Goal: Task Accomplishment & Management: Complete application form

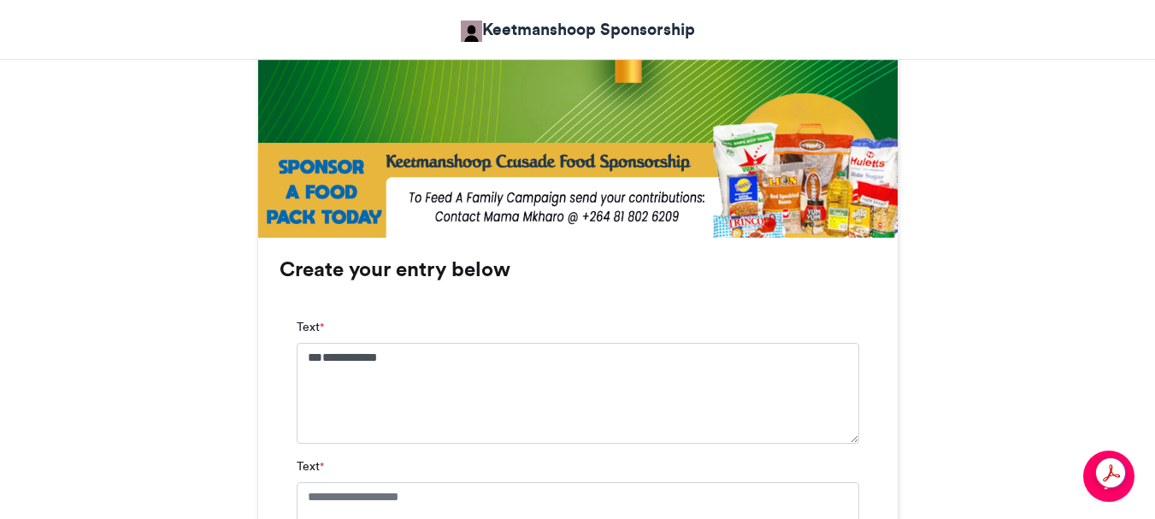
type textarea "**********"
click at [305, 495] on textarea "Text *" at bounding box center [578, 524] width 562 height 85
type textarea "*"
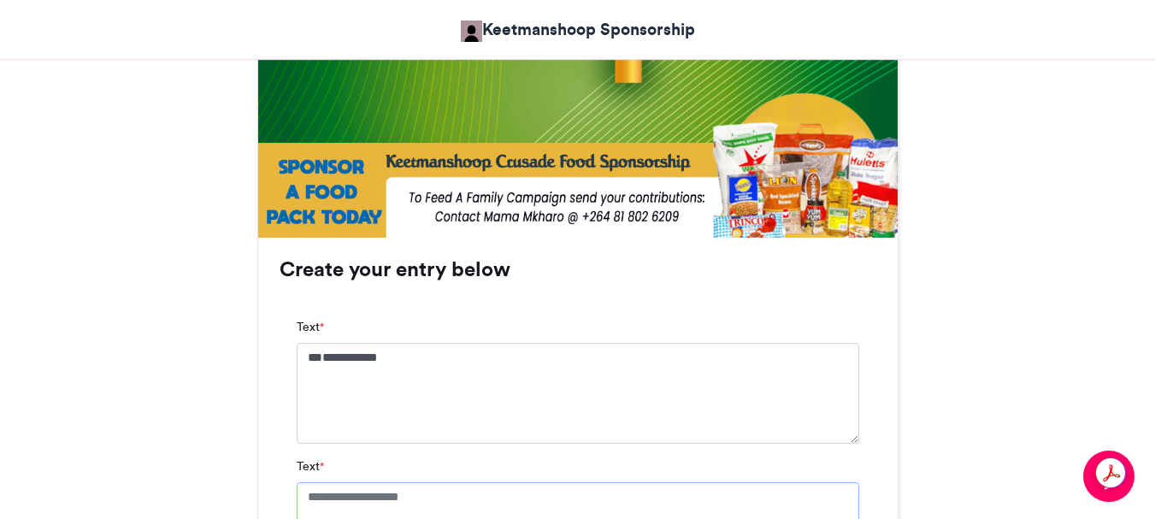
click at [388, 464] on div "Text *" at bounding box center [578, 520] width 562 height 126
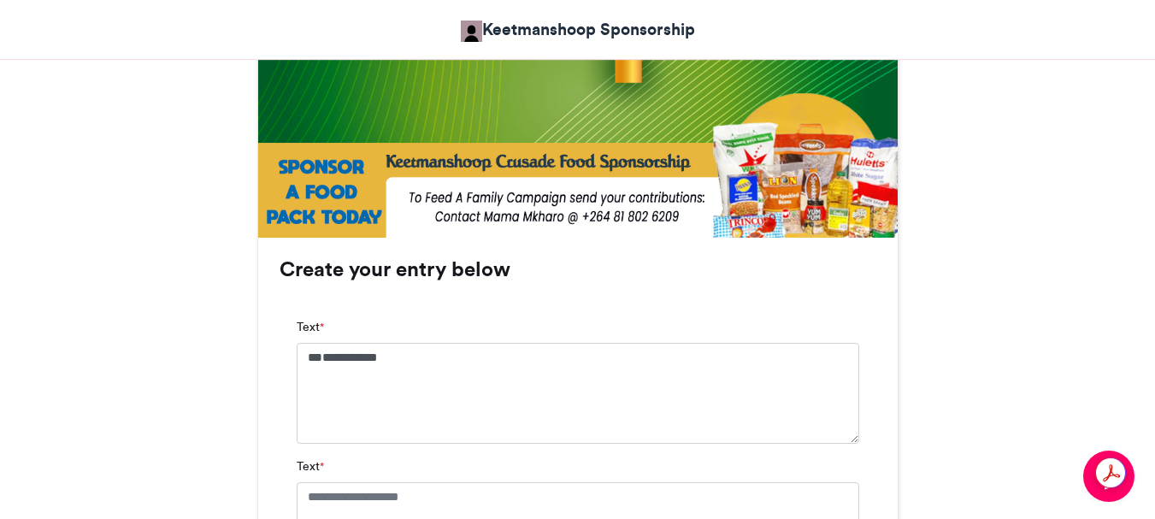
click at [388, 464] on div "Text *" at bounding box center [578, 520] width 562 height 126
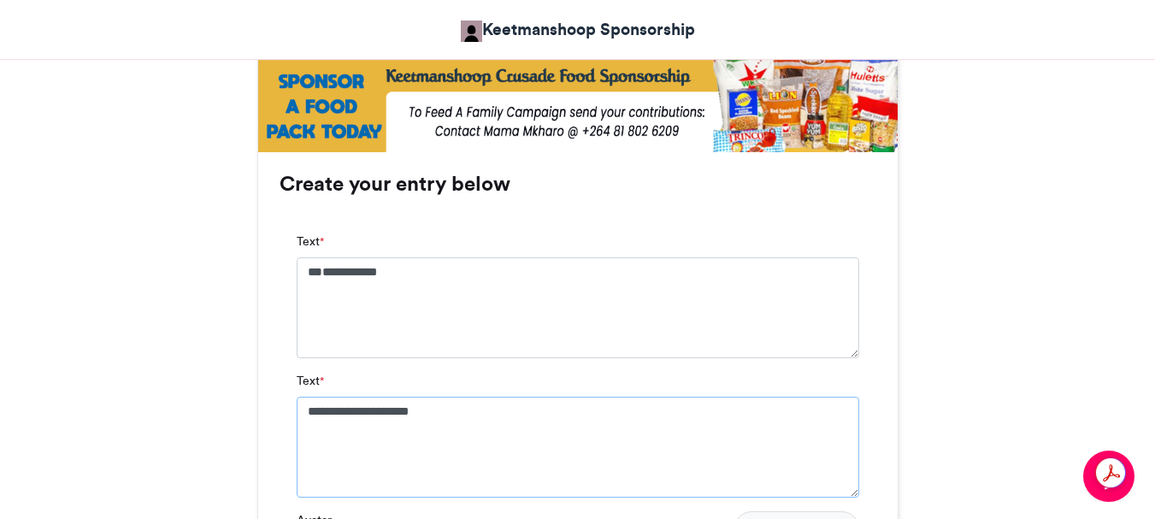
scroll to position [1111, 0]
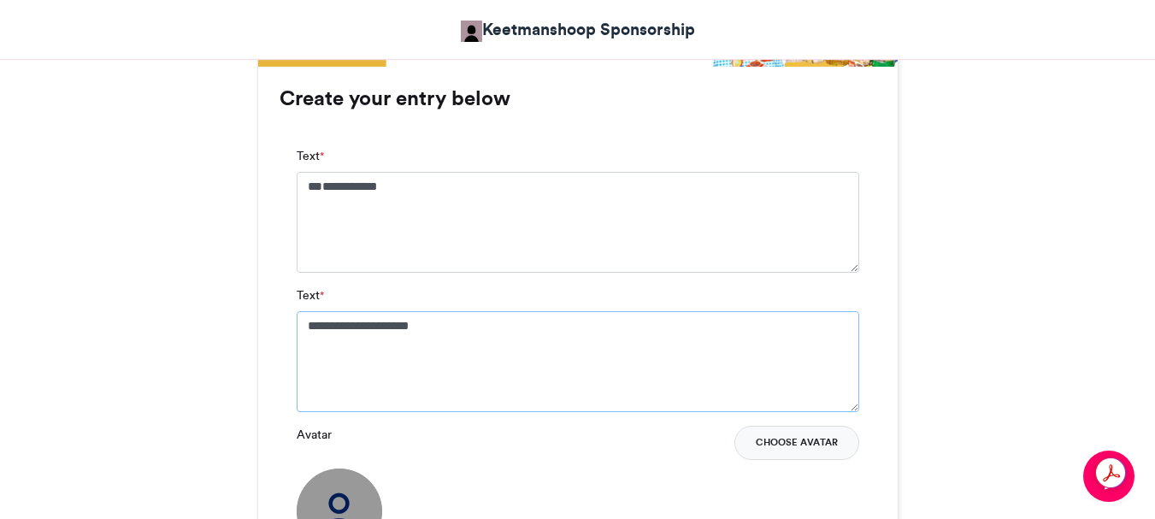
type textarea "**********"
click at [789, 447] on button "Choose Avatar" at bounding box center [796, 443] width 125 height 34
click at [778, 442] on button "Choose Avatar" at bounding box center [796, 443] width 125 height 34
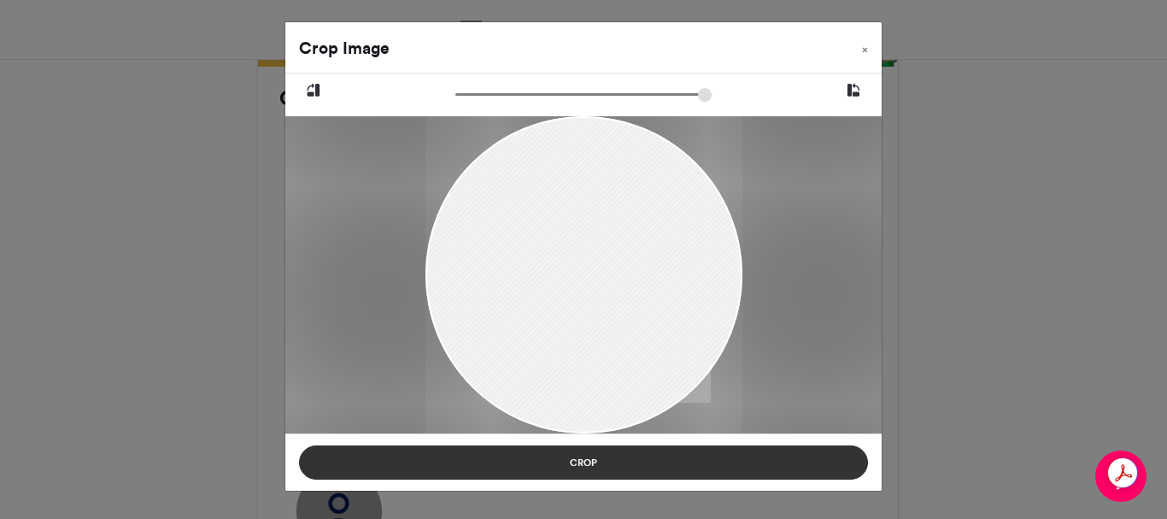
click at [597, 465] on button "Crop" at bounding box center [583, 462] width 569 height 34
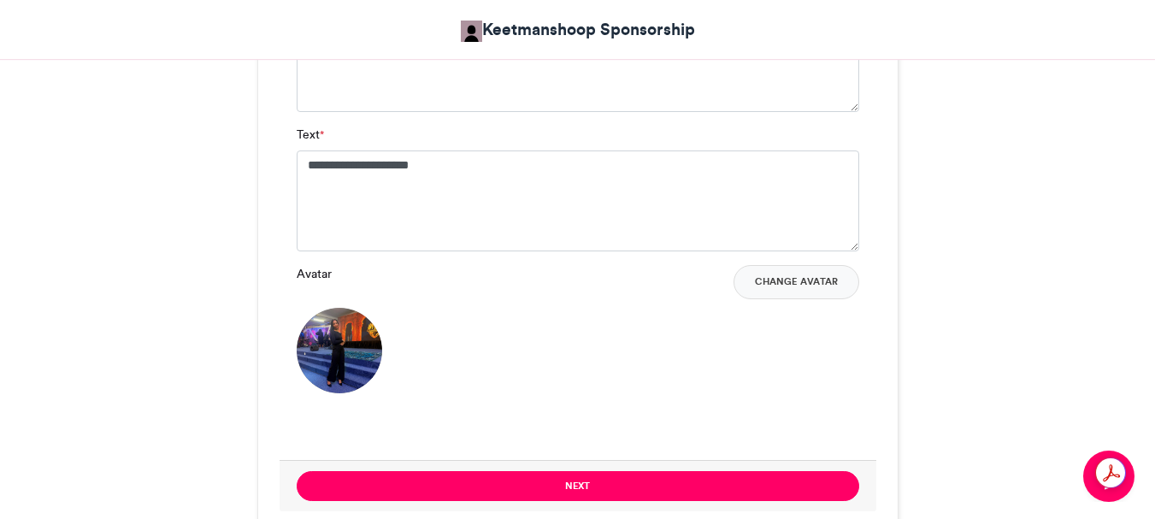
scroll to position [1282, 0]
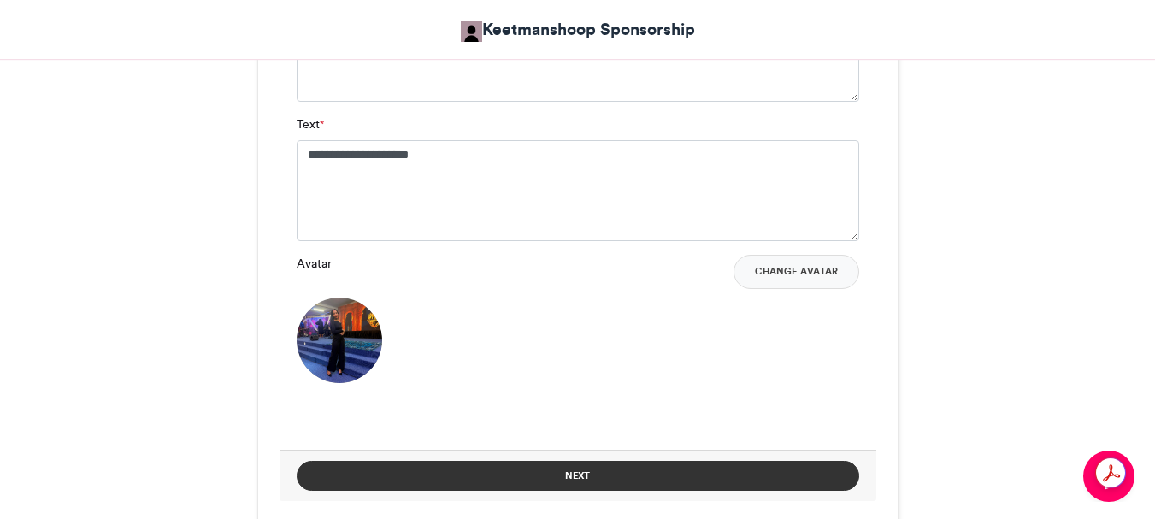
click at [561, 478] on button "Next" at bounding box center [578, 476] width 562 height 30
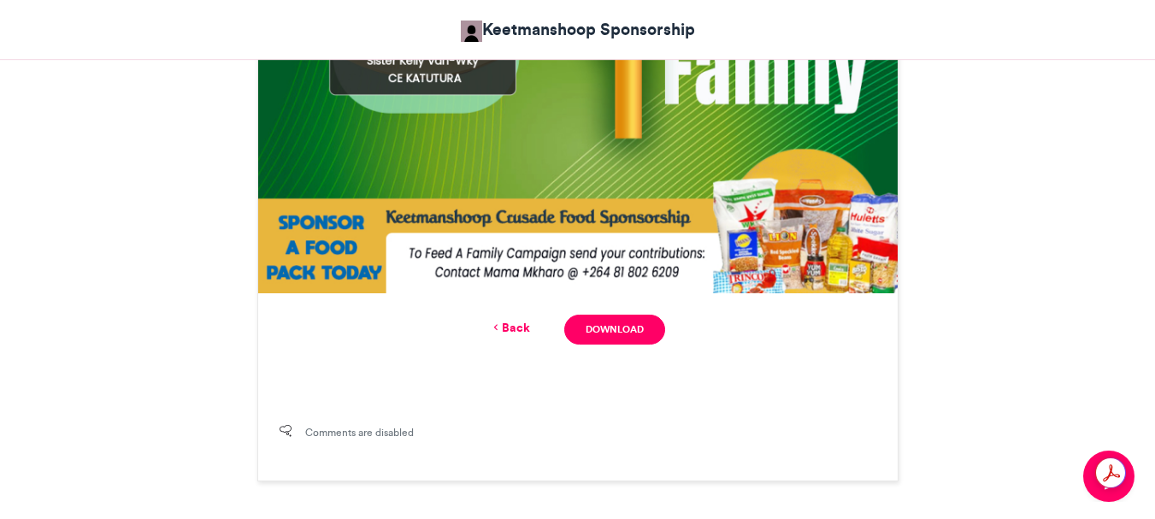
scroll to position [861, 0]
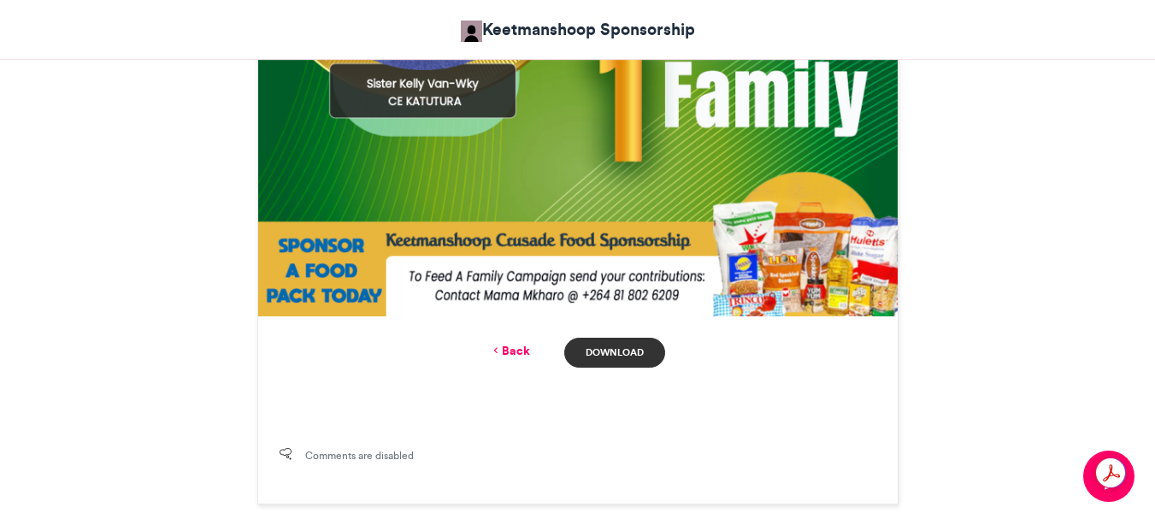
click at [618, 350] on link "Download" at bounding box center [614, 353] width 100 height 30
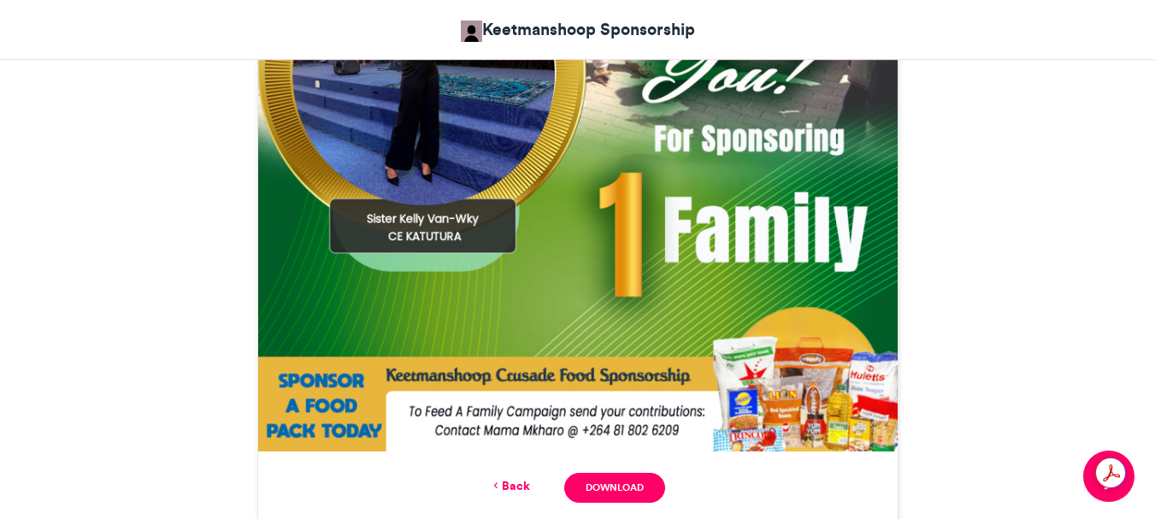
scroll to position [605, 0]
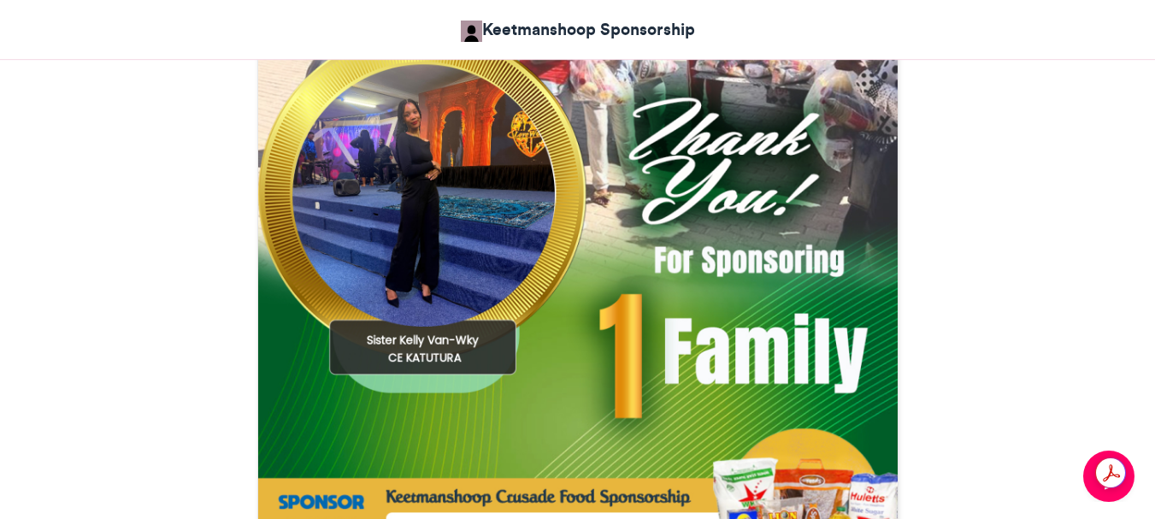
click at [661, 147] on img at bounding box center [577, 252] width 639 height 639
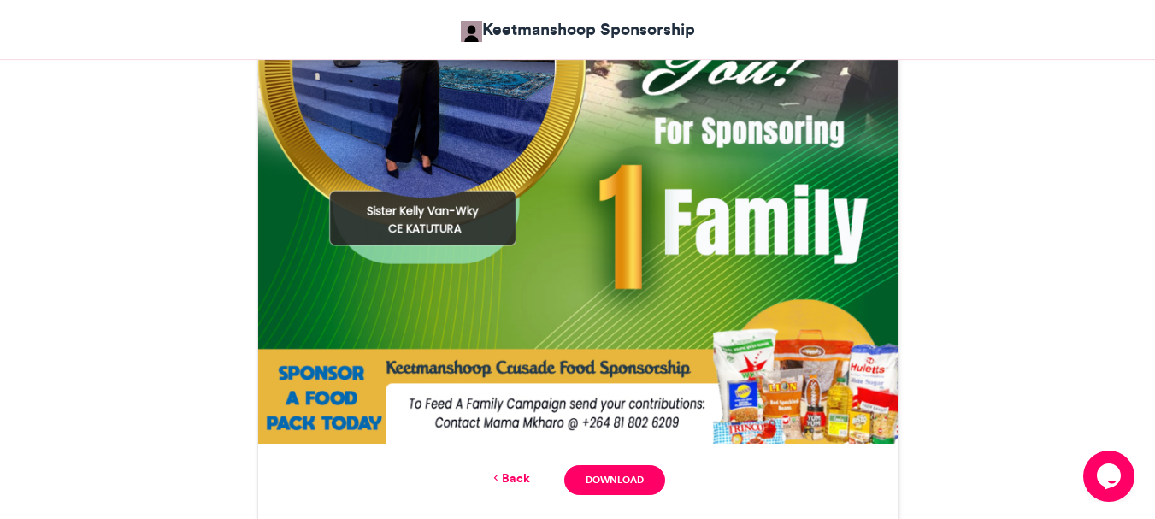
drag, startPoint x: 677, startPoint y: 273, endPoint x: 629, endPoint y: 191, distance: 95.7
